Goal: Check status: Check status

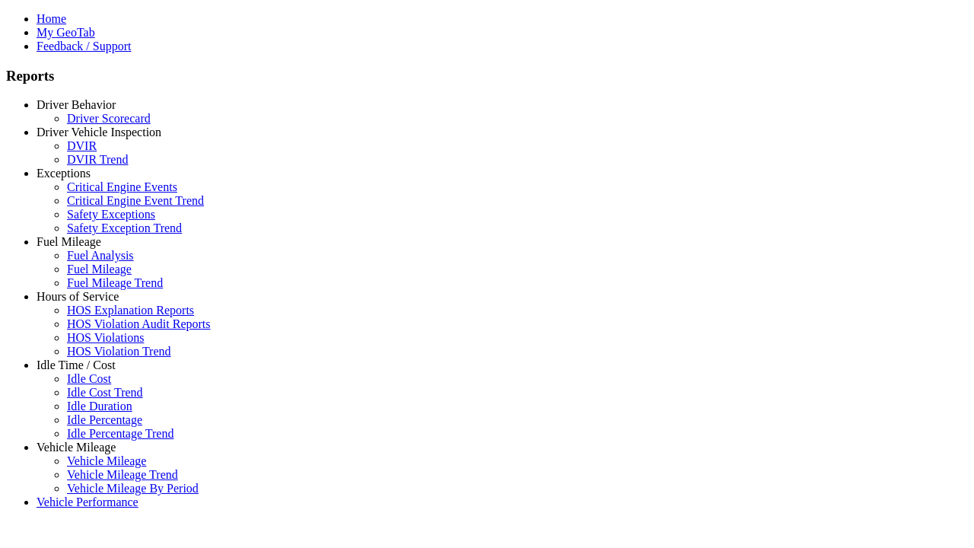
click at [88, 180] on link "Exceptions" at bounding box center [64, 173] width 54 height 13
click at [99, 221] on link "Safety Exceptions" at bounding box center [111, 214] width 88 height 13
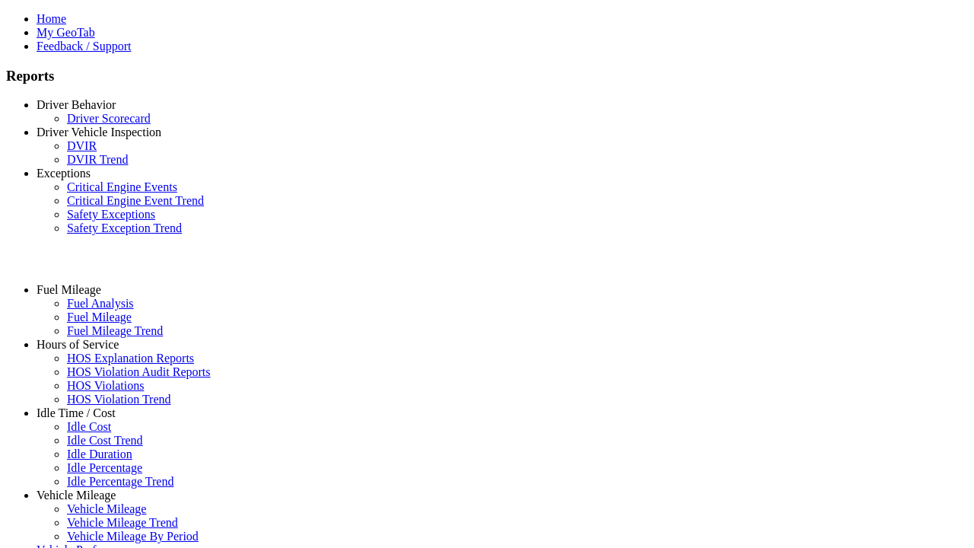
select select "**********"
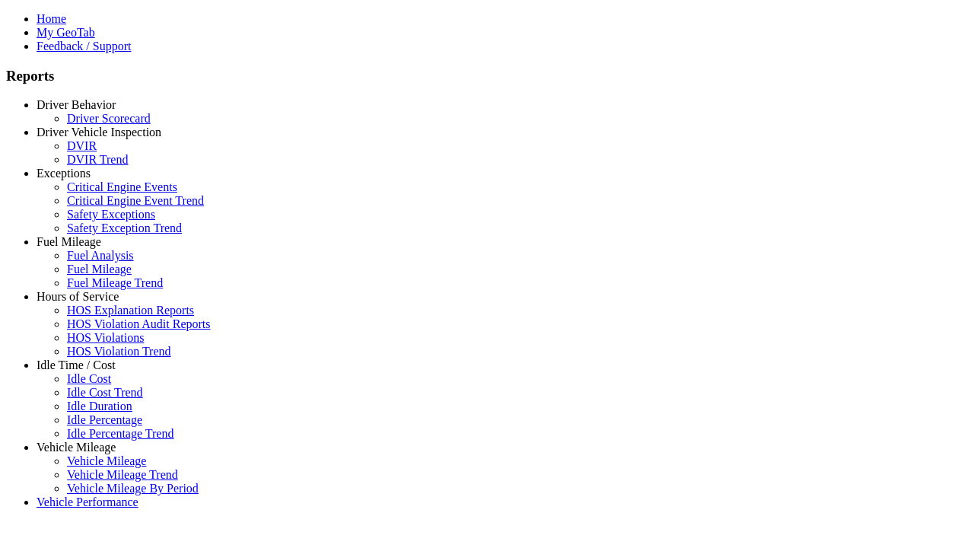
type input "**********"
